Goal: Task Accomplishment & Management: Manage account settings

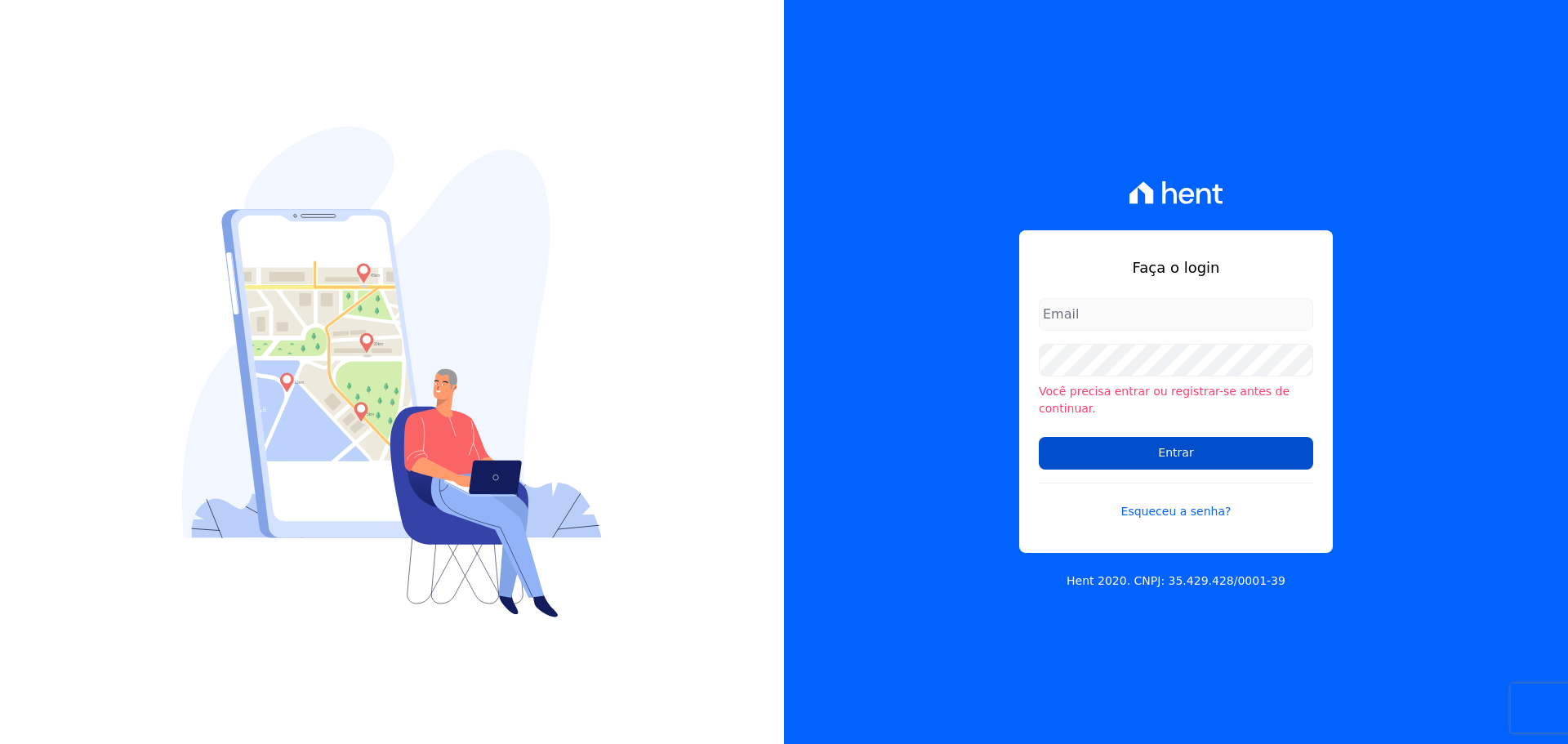
type input "[PERSON_NAME][EMAIL_ADDRESS][DOMAIN_NAME]"
click at [1103, 437] on input "Entrar" at bounding box center [1176, 454] width 275 height 33
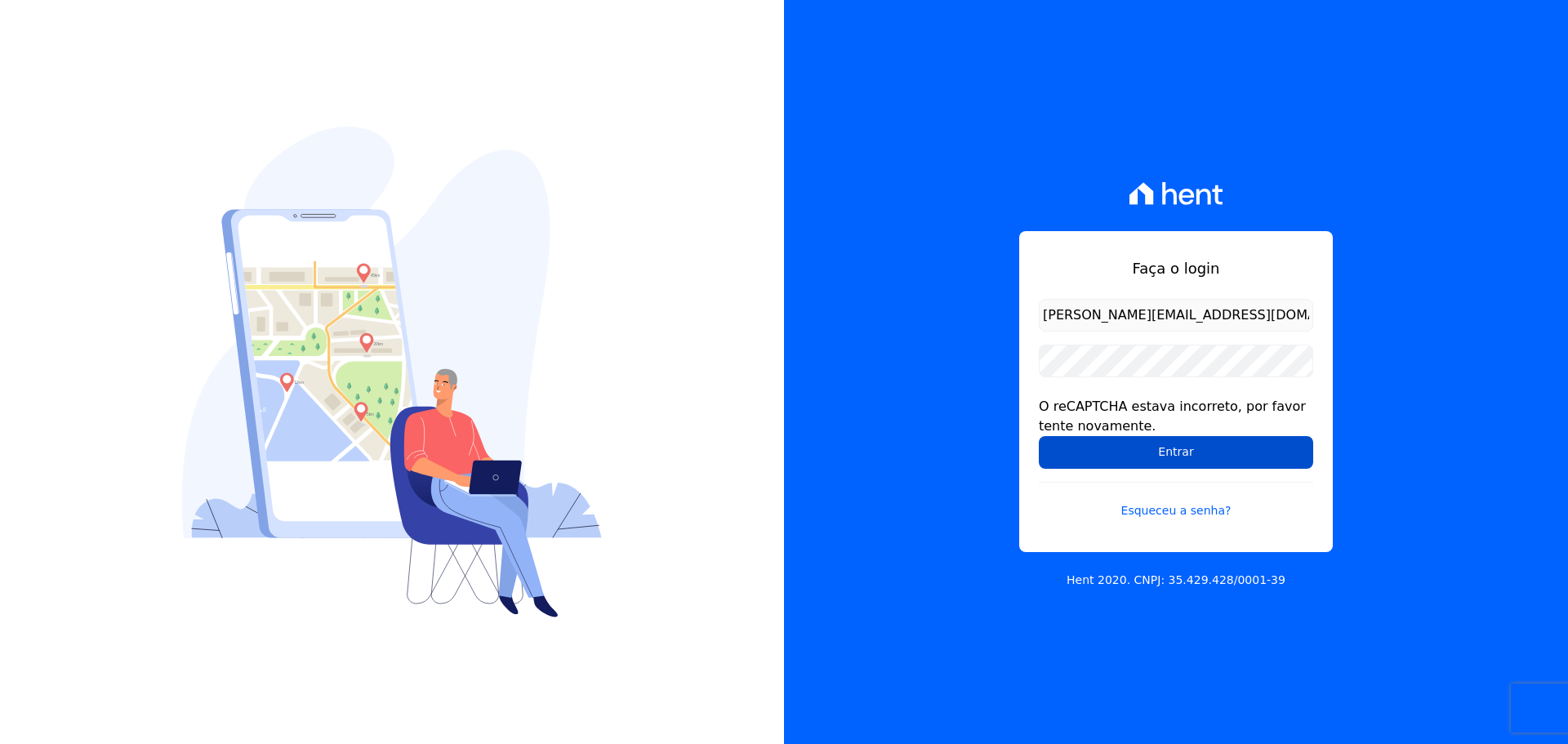
drag, startPoint x: 1095, startPoint y: 451, endPoint x: 1082, endPoint y: 441, distance: 16.4
click at [1091, 447] on input "Entrar" at bounding box center [1176, 453] width 275 height 33
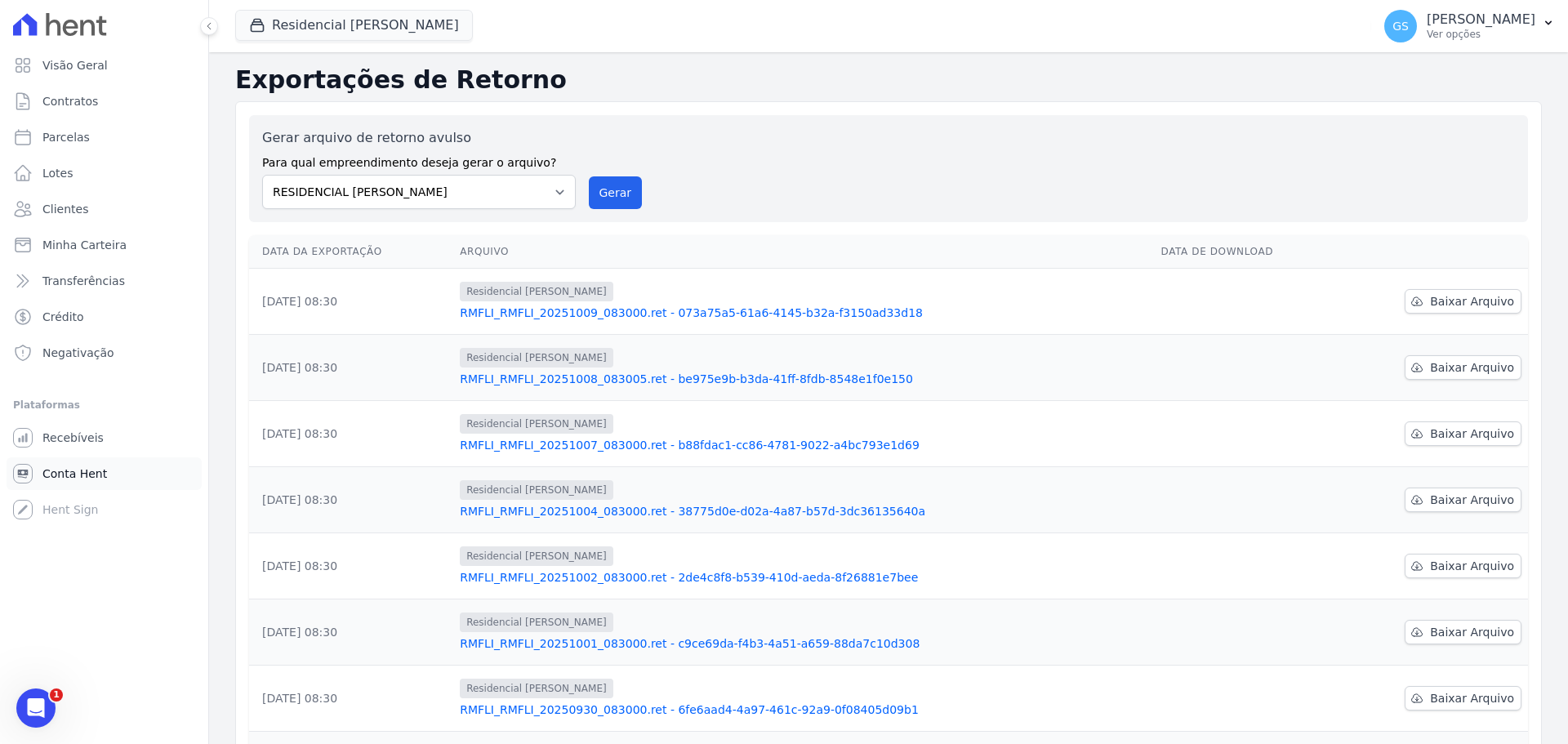
click at [77, 477] on span "Conta Hent" at bounding box center [75, 474] width 65 height 16
